Goal: Task Accomplishment & Management: Manage account settings

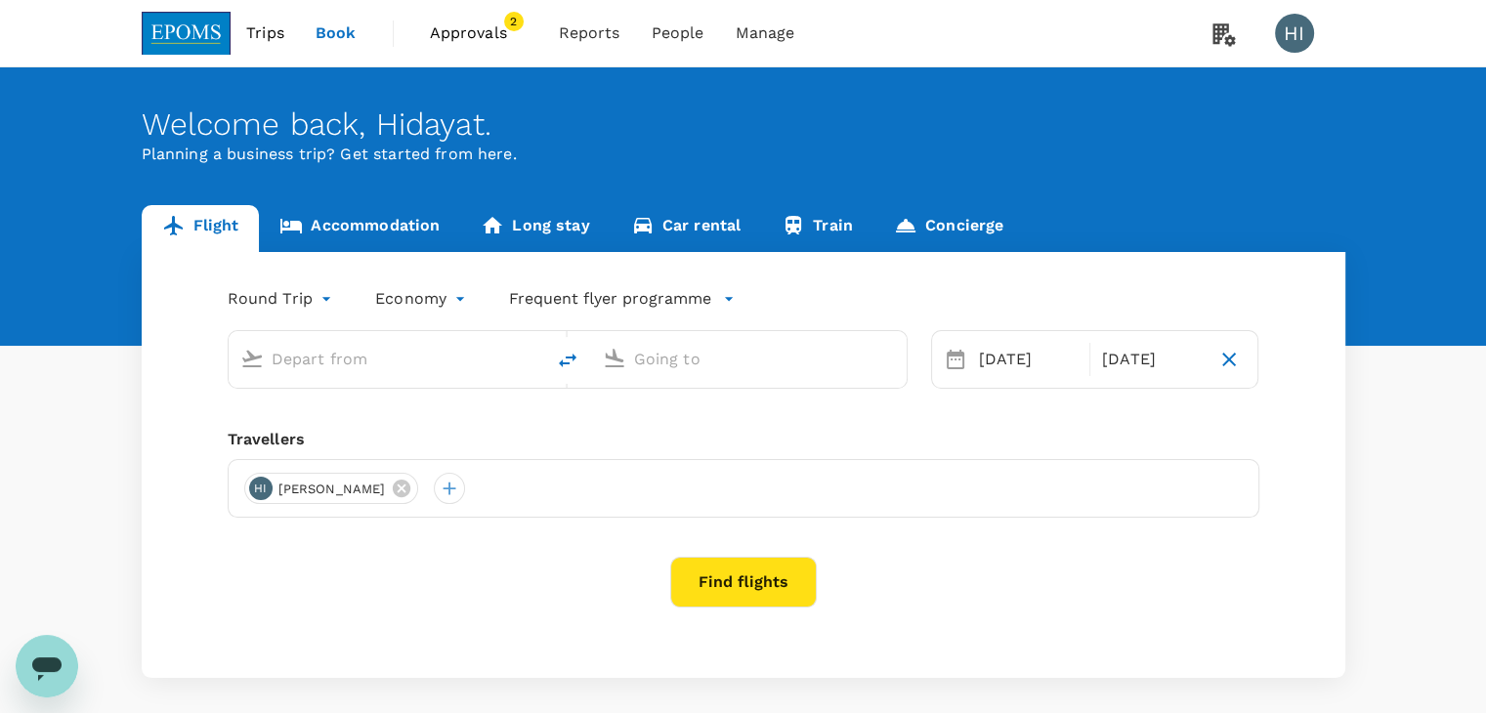
type input "Kuala Lumpur Intl ([GEOGRAPHIC_DATA])"
type input "Kota Kinabalu Intl (BKI)"
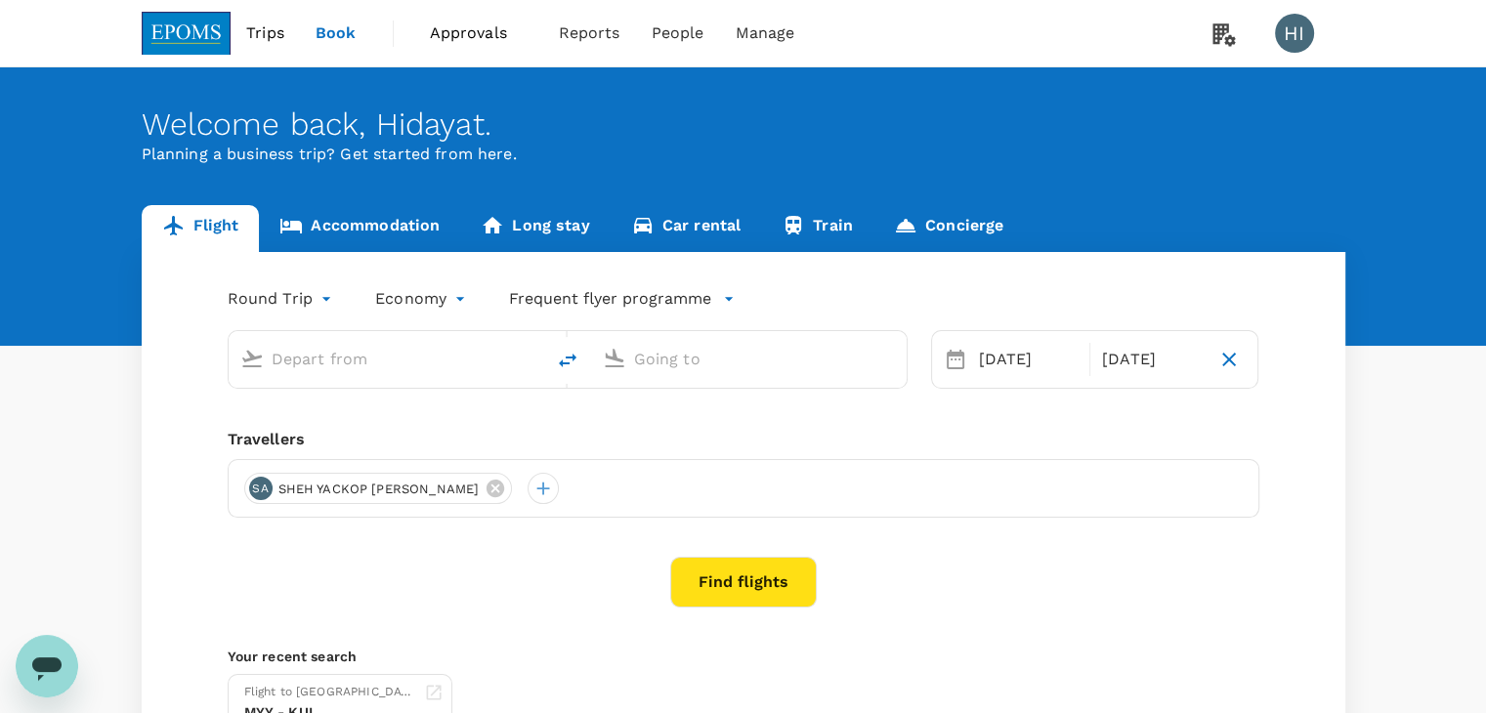
type input "Kuala Lumpur Intl ([GEOGRAPHIC_DATA])"
type input "Kota Kinabalu Intl (BKI)"
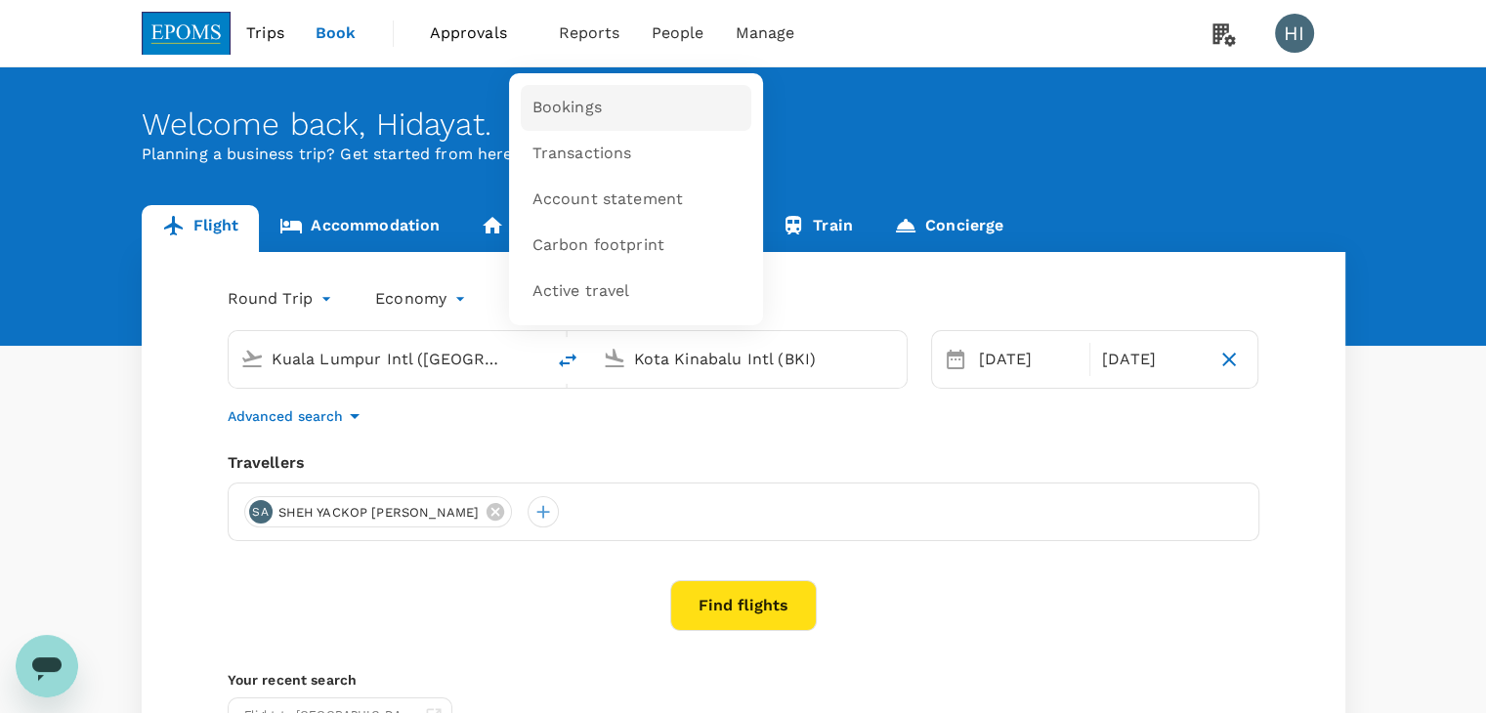
click at [576, 99] on span "Bookings" at bounding box center [567, 108] width 69 height 22
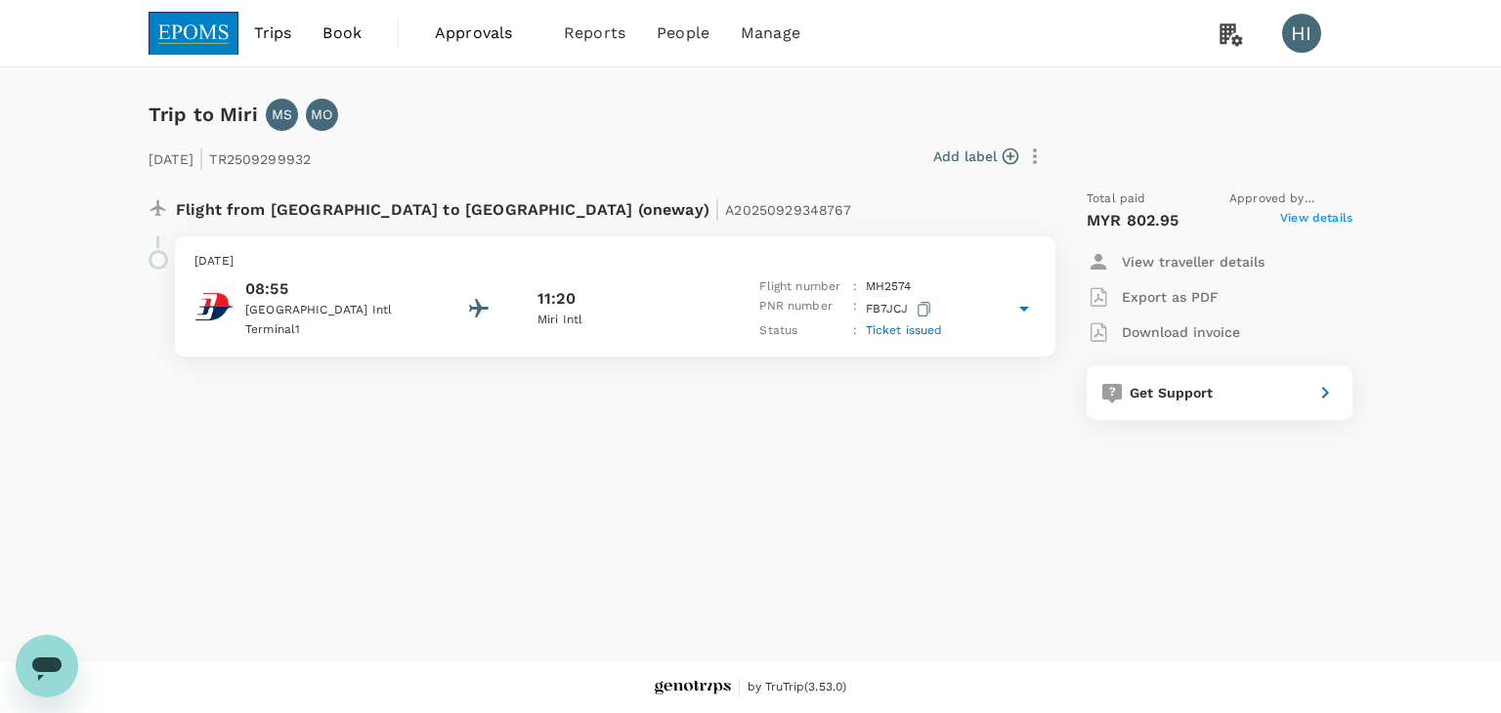
click at [1305, 222] on span "View details" at bounding box center [1316, 220] width 72 height 23
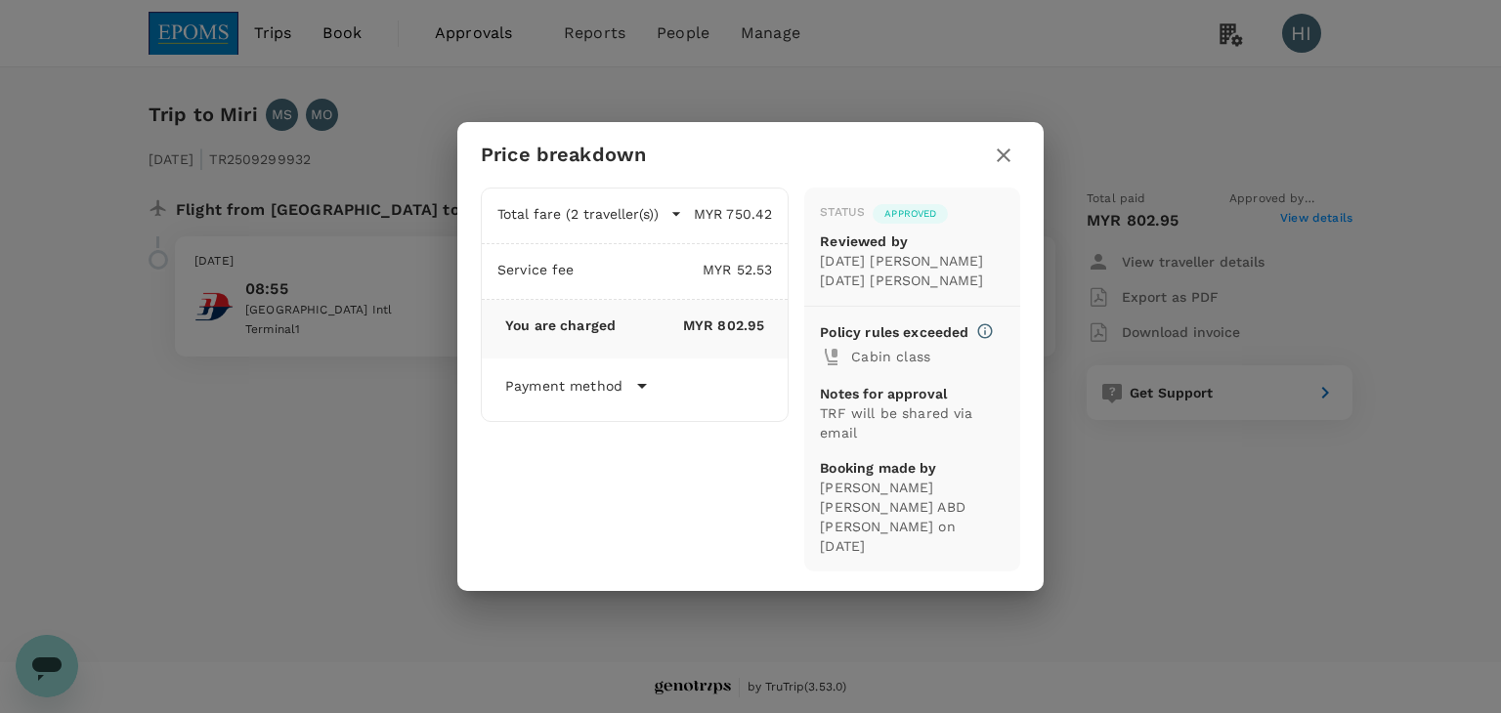
click at [486, 461] on div "Total fare (2 traveller(s)) MYR 750.42 Air fare MYR 750.42 Baggage fee MYR 0.00…" at bounding box center [626, 372] width 323 height 401
click at [998, 161] on icon "button" at bounding box center [1003, 155] width 23 height 23
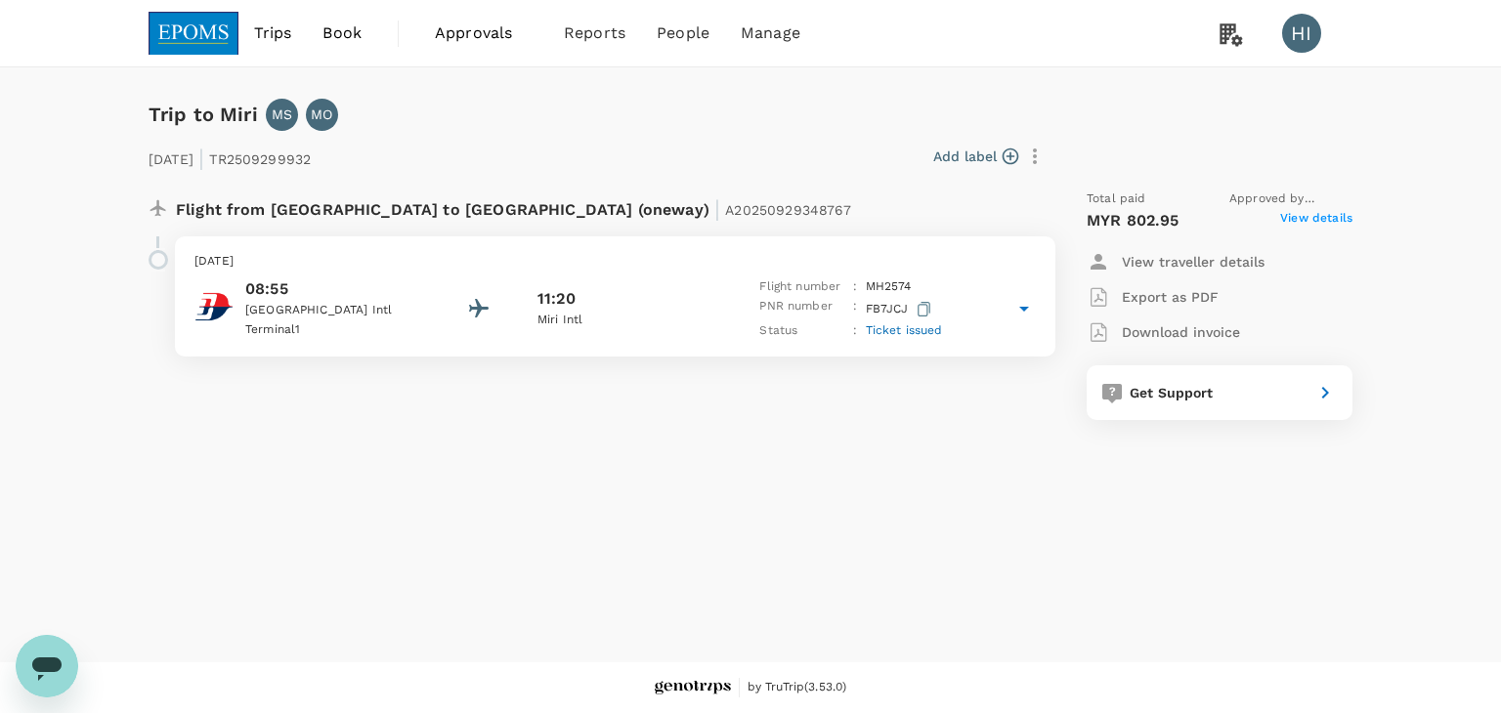
click at [452, 34] on span "Approvals" at bounding box center [484, 32] width 98 height 23
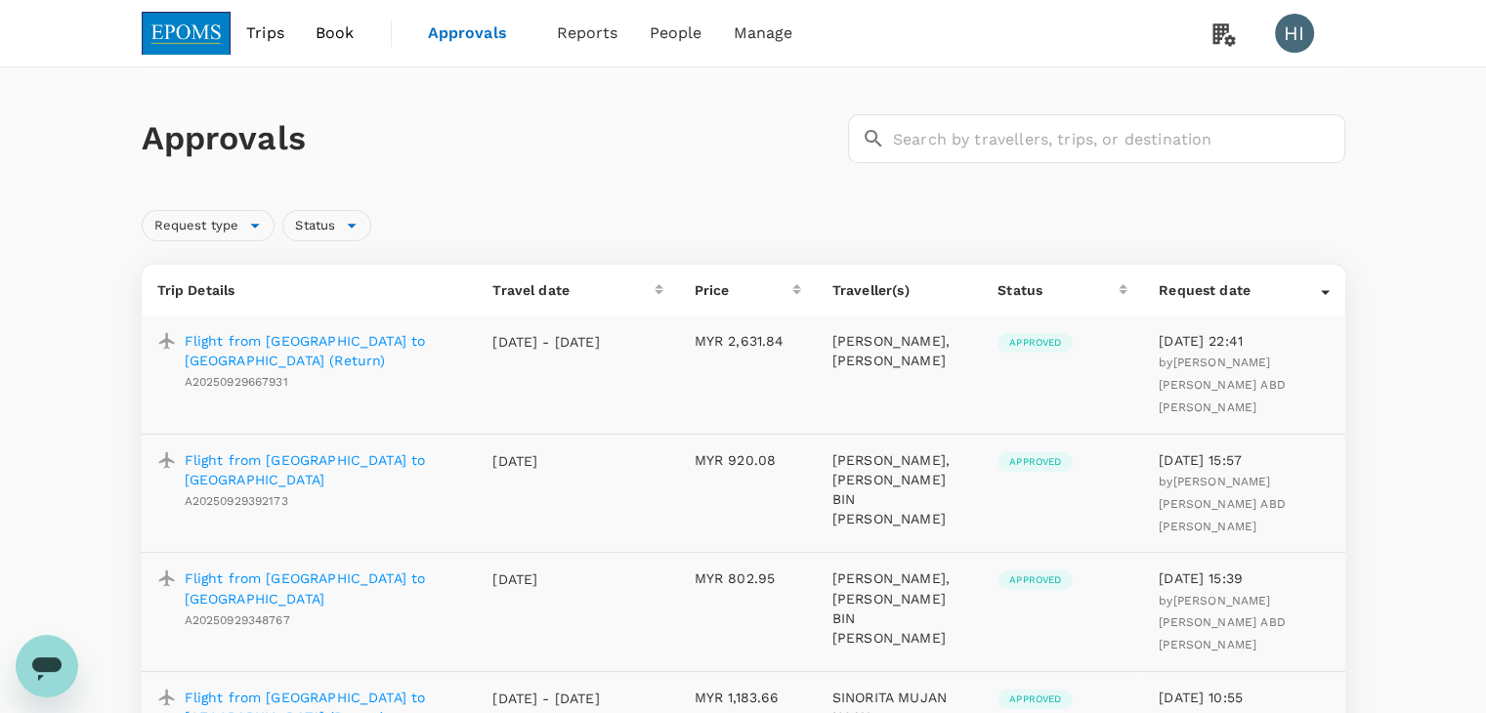
scroll to position [98, 0]
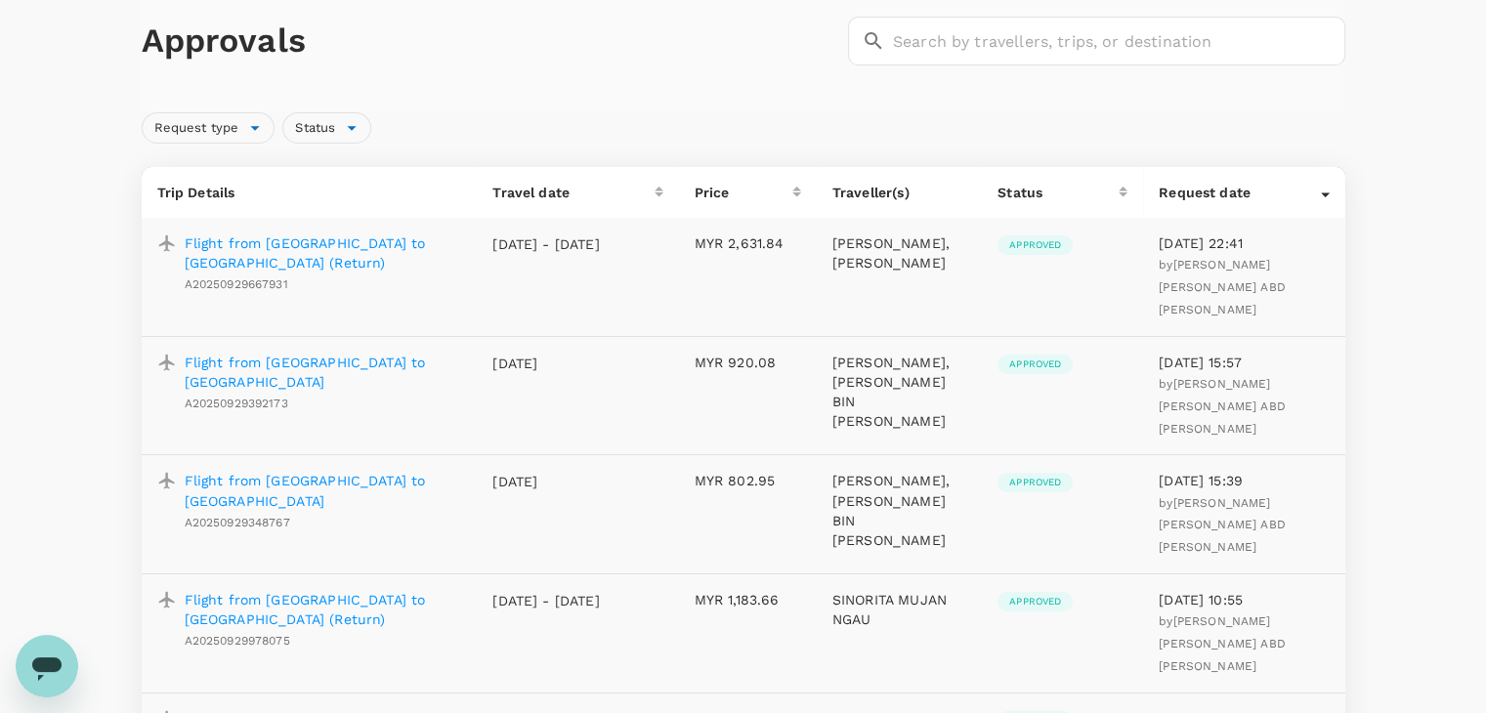
click at [386, 483] on p "Flight from Kuala Lumpur to Miri" at bounding box center [324, 490] width 278 height 39
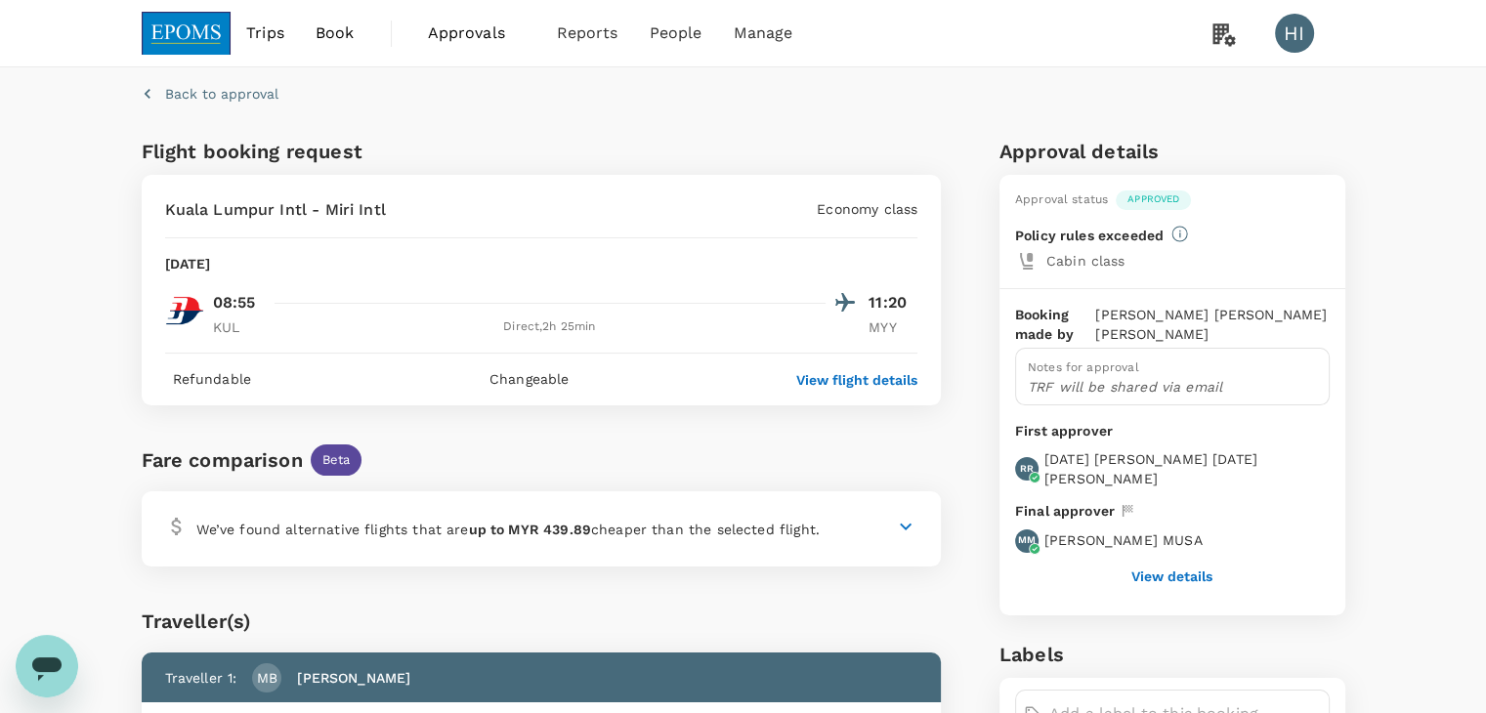
click at [1147, 577] on button "View details" at bounding box center [1172, 577] width 81 height 16
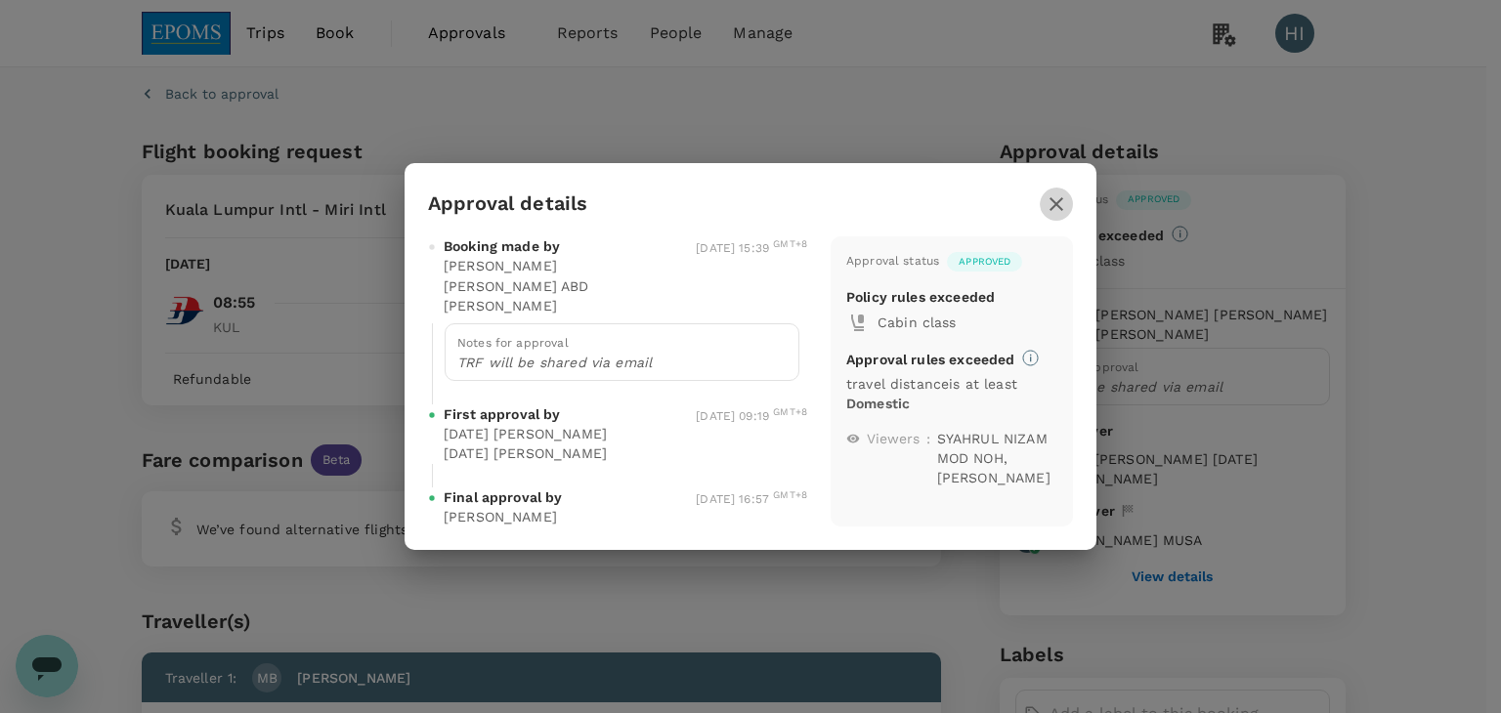
click at [1048, 195] on icon "button" at bounding box center [1056, 204] width 23 height 23
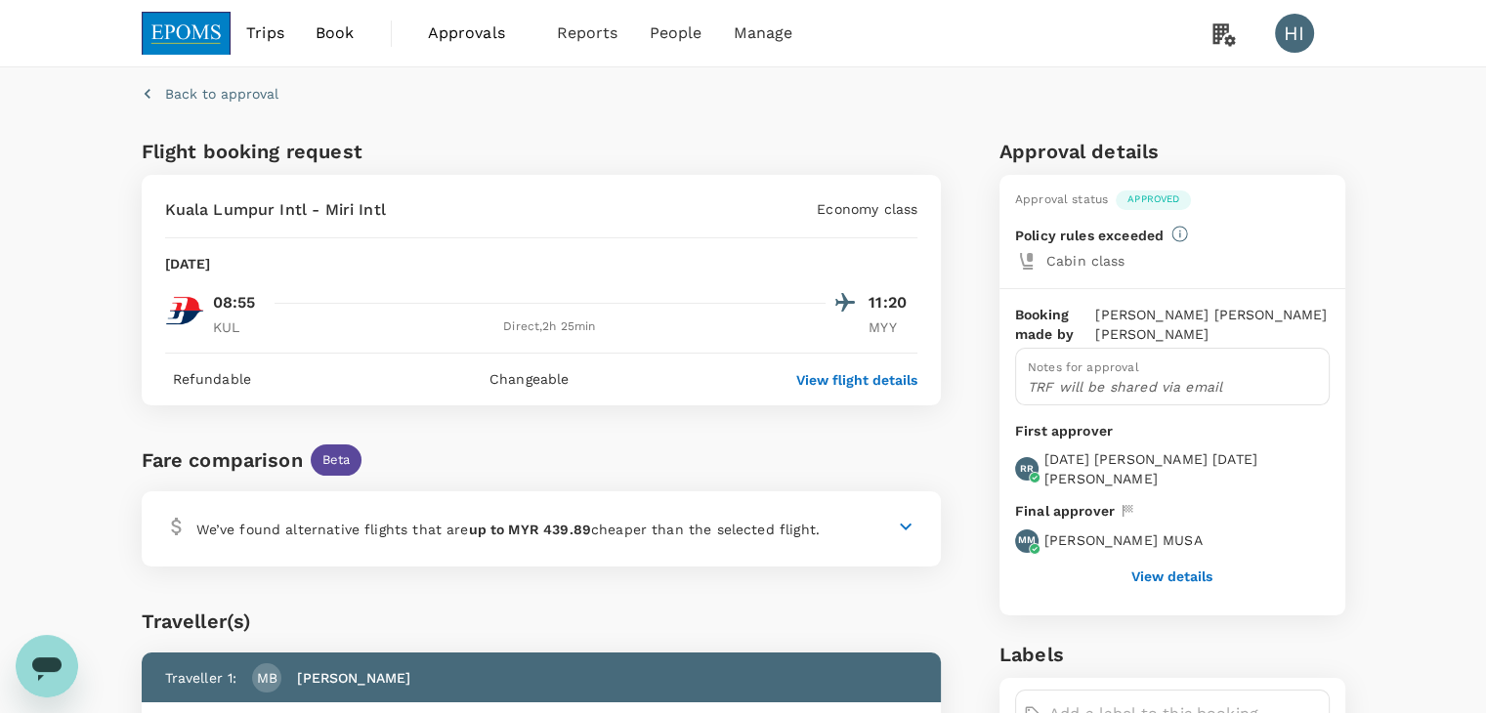
click at [469, 32] on span "Approvals" at bounding box center [477, 32] width 98 height 23
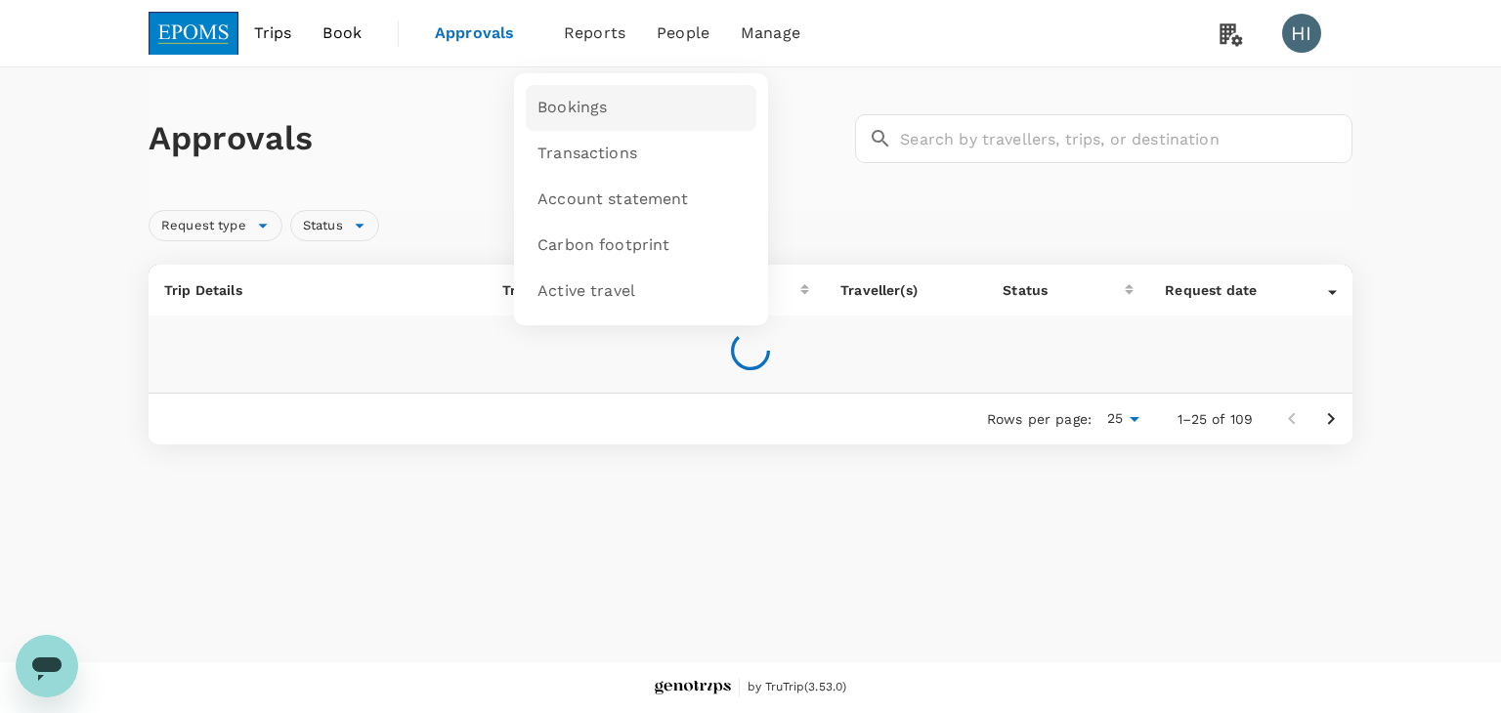
click at [578, 106] on span "Bookings" at bounding box center [571, 108] width 69 height 22
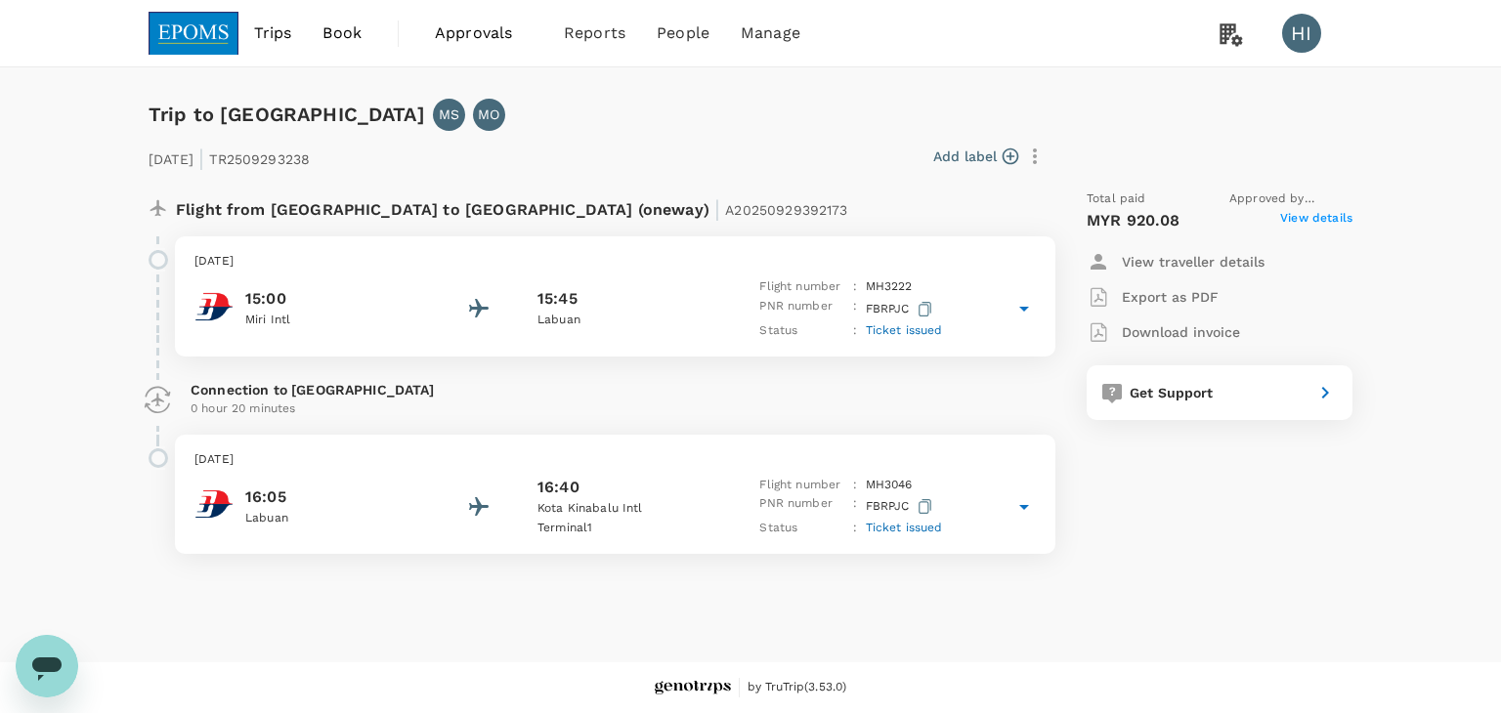
click at [1028, 309] on icon at bounding box center [1023, 308] width 23 height 23
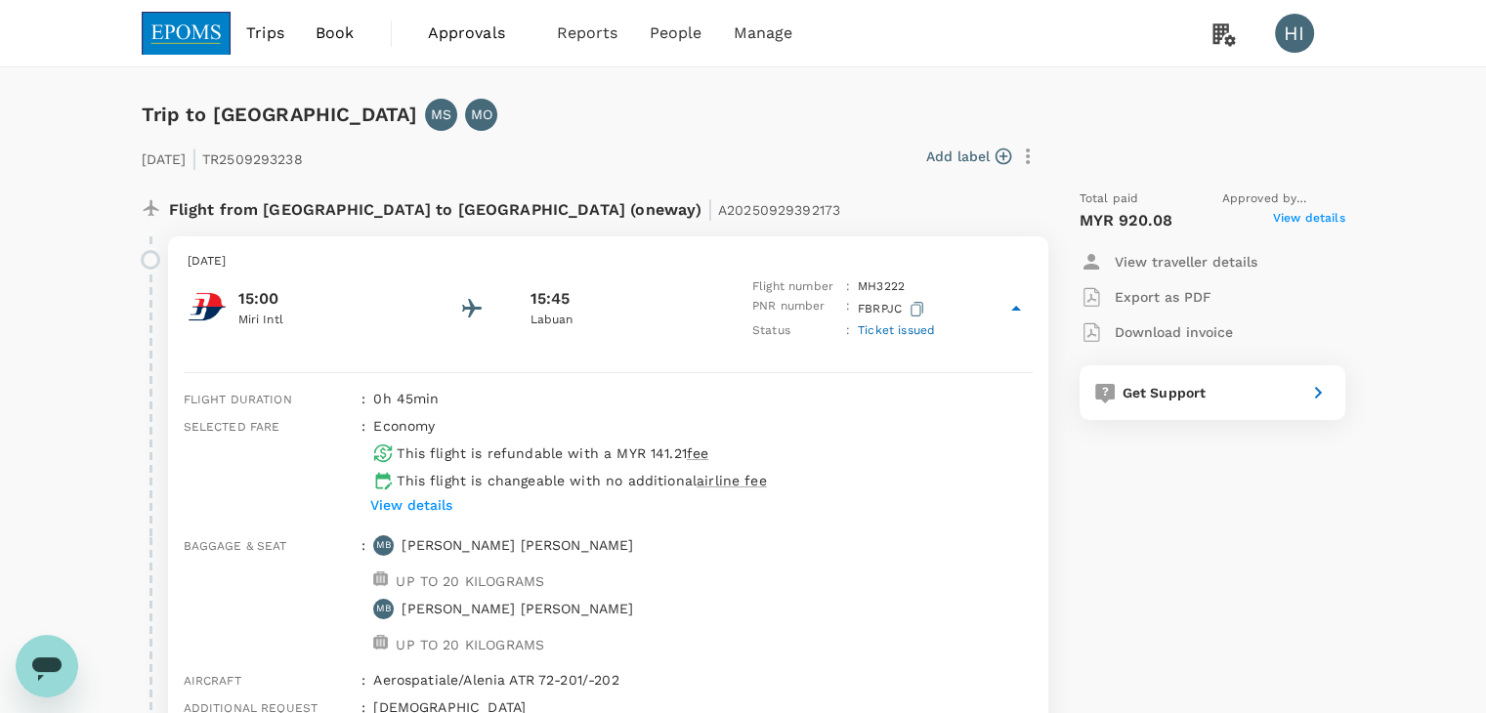
click at [1151, 328] on p "Download invoice" at bounding box center [1174, 332] width 118 height 20
click at [1145, 294] on p "Export as PDF" at bounding box center [1163, 297] width 97 height 20
click at [1149, 299] on p "Export as PDF" at bounding box center [1163, 297] width 97 height 20
click at [1293, 220] on span "View details" at bounding box center [1309, 220] width 72 height 23
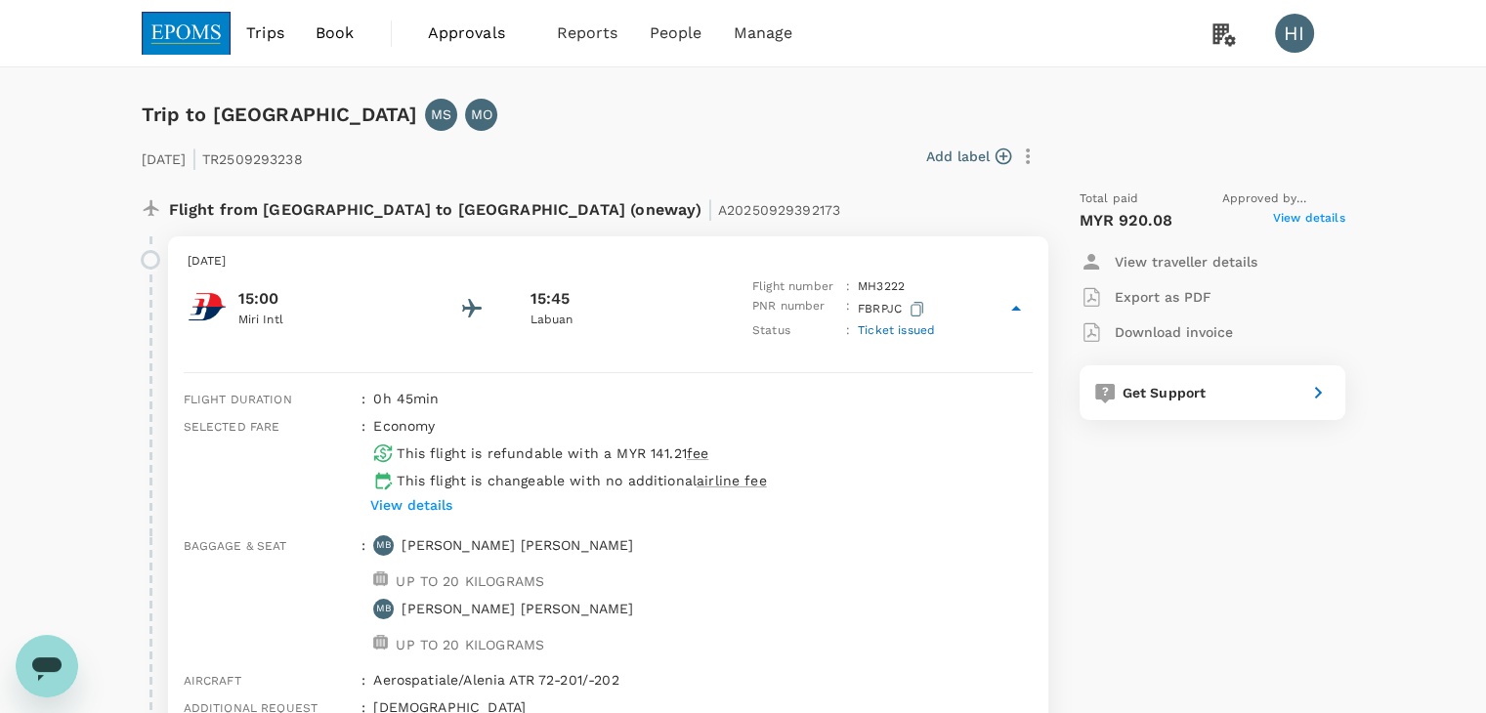
click at [473, 28] on span "Approvals" at bounding box center [477, 32] width 98 height 23
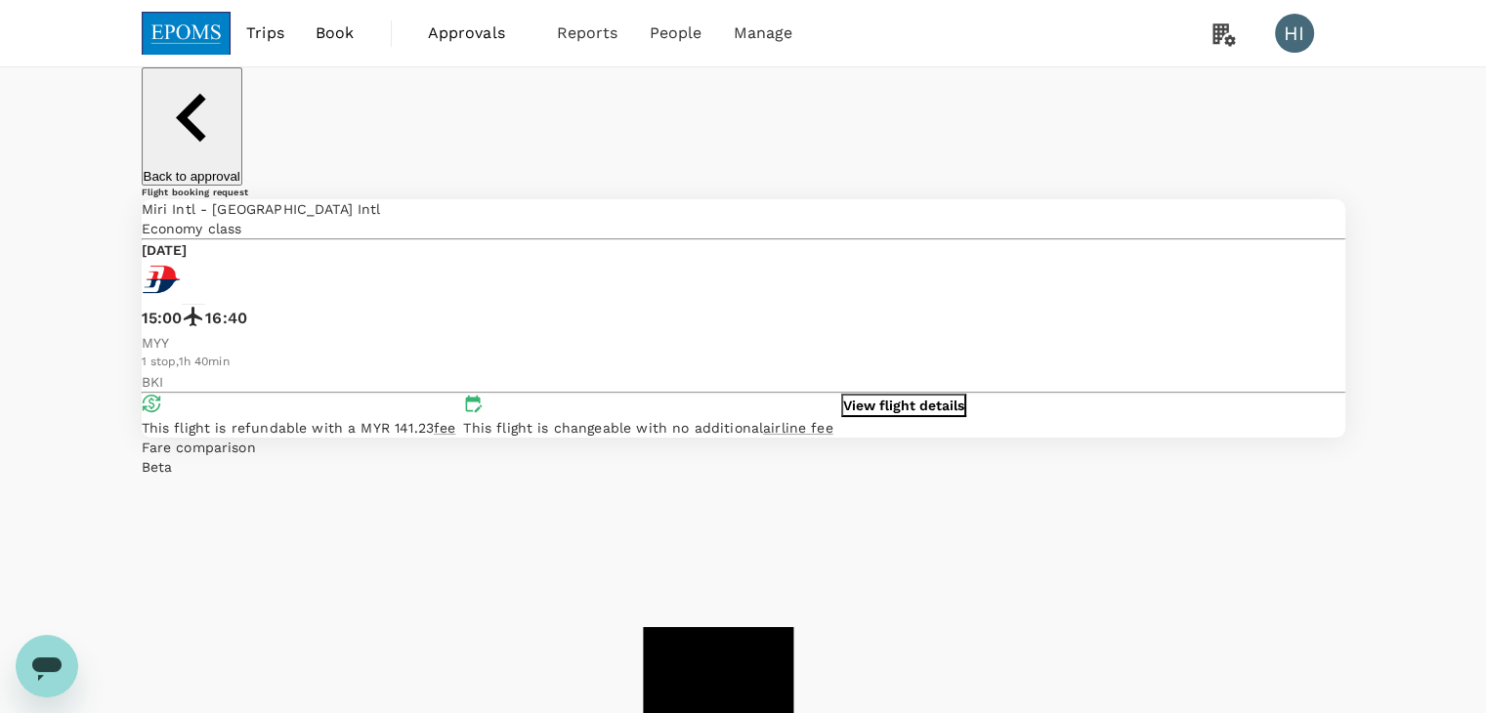
click at [864, 396] on p "View flight details" at bounding box center [903, 406] width 121 height 20
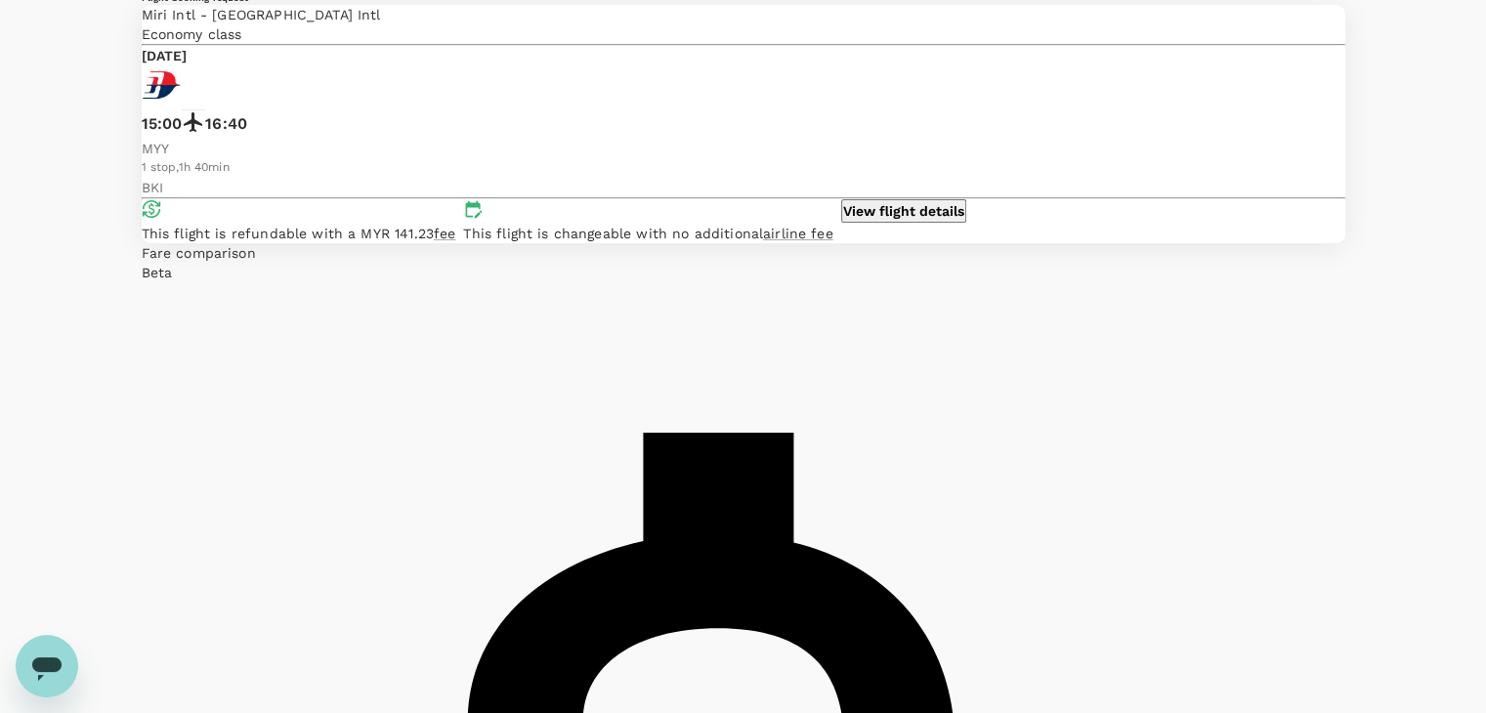
scroll to position [195, 0]
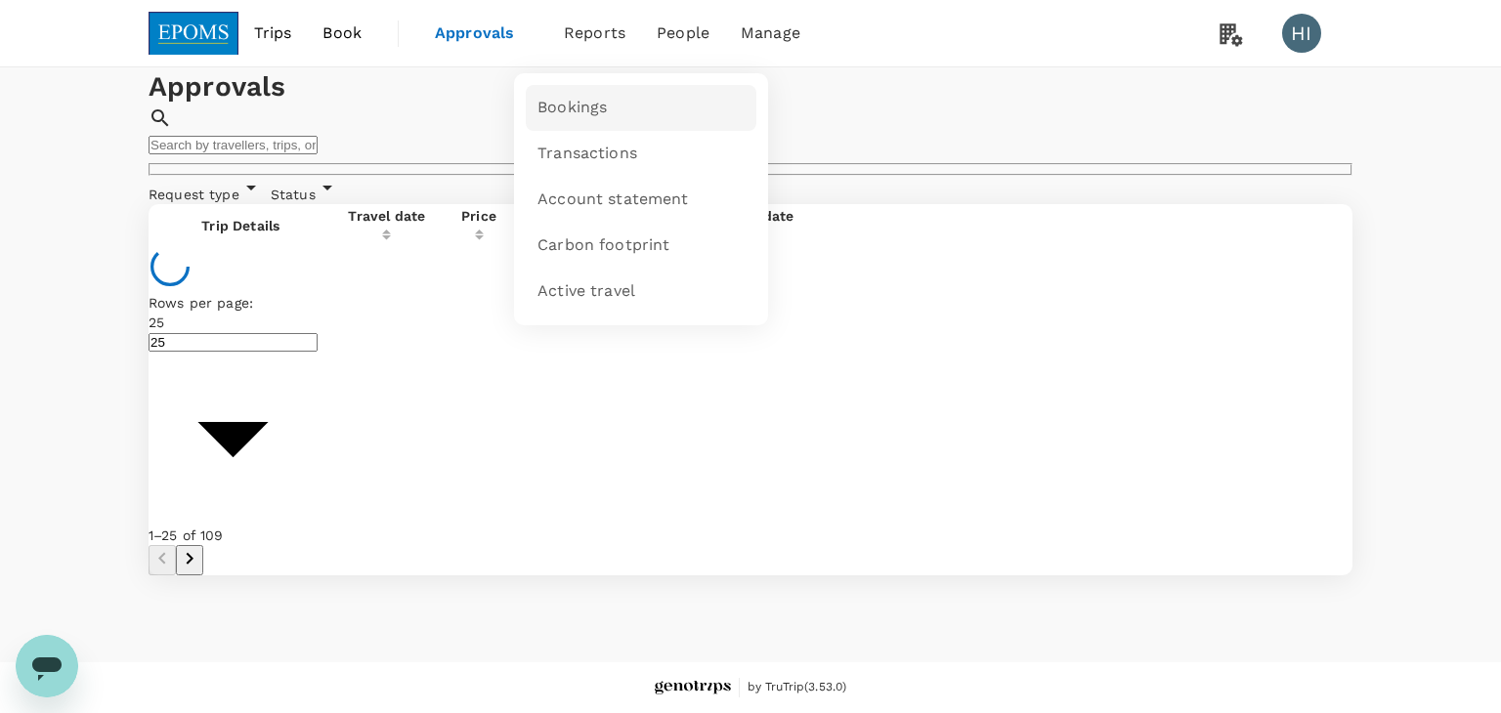
click at [569, 100] on span "Bookings" at bounding box center [571, 108] width 69 height 22
